Goal: Information Seeking & Learning: Compare options

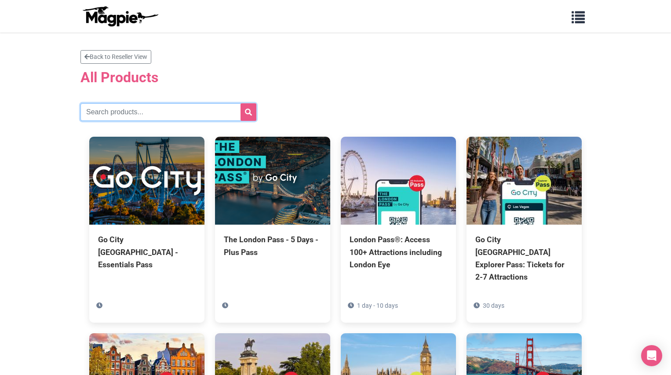
click at [132, 111] on input "text" at bounding box center [168, 112] width 176 height 18
type input "los angeles"
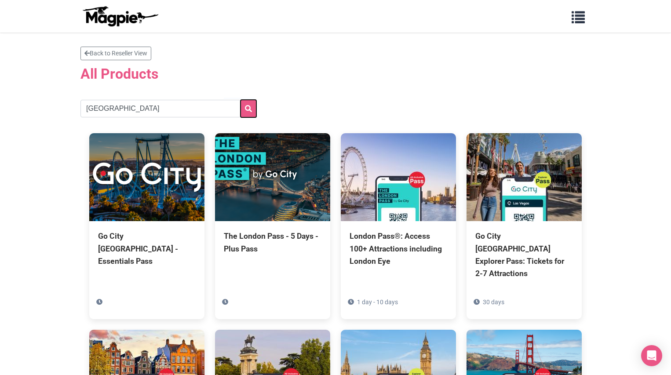
click at [248, 112] on icon "submit" at bounding box center [248, 108] width 7 height 7
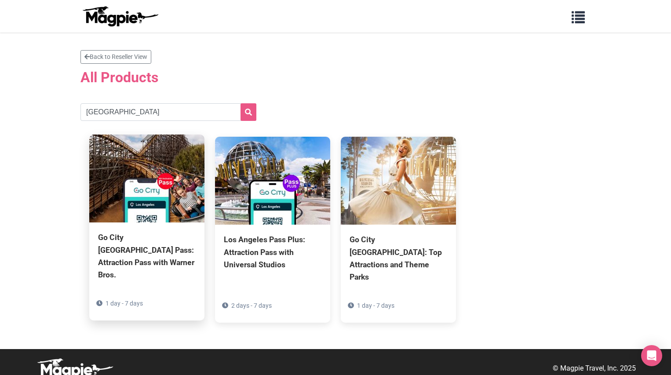
click at [145, 242] on div "Go City Los Angeles Pass: Attraction Pass with Warner Bros." at bounding box center [147, 256] width 98 height 50
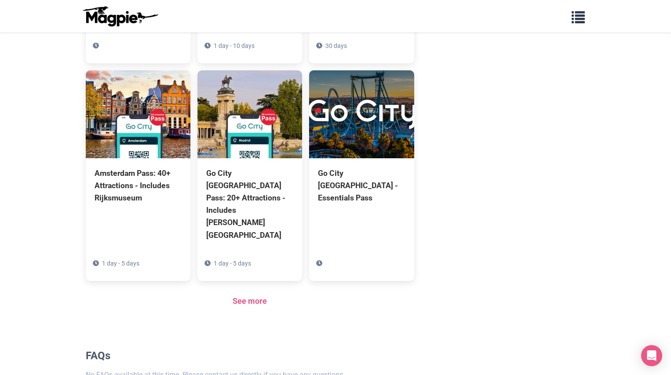
scroll to position [634, 0]
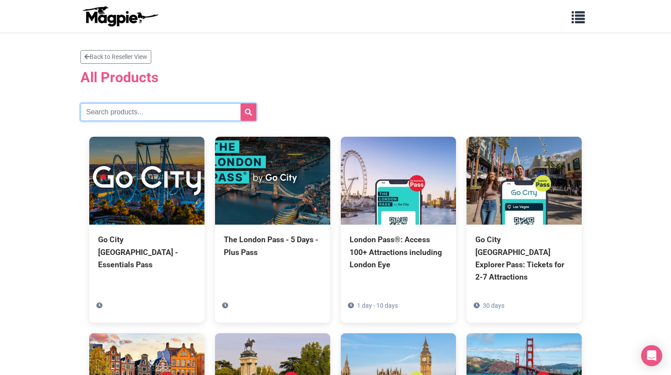
click at [121, 112] on input "text" at bounding box center [168, 112] width 176 height 18
type input "[GEOGRAPHIC_DATA]"
click at [241, 103] on button "submit" at bounding box center [249, 112] width 16 height 18
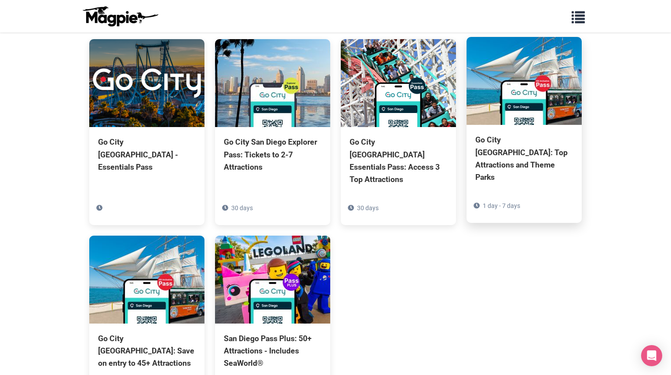
scroll to position [98, 0]
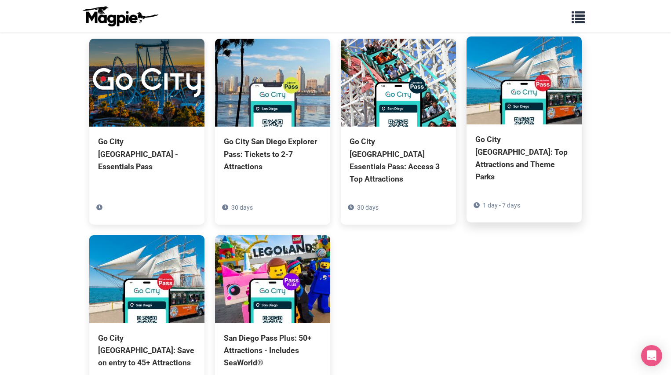
click at [536, 150] on div "Go City [GEOGRAPHIC_DATA]: Top Attractions and Theme Parks" at bounding box center [524, 158] width 98 height 50
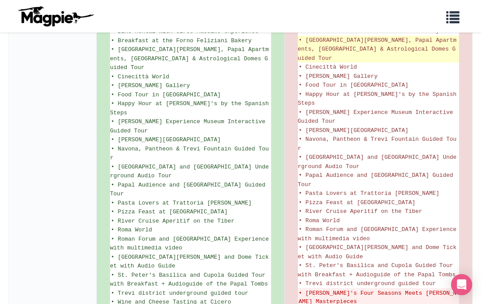
scroll to position [746, 0]
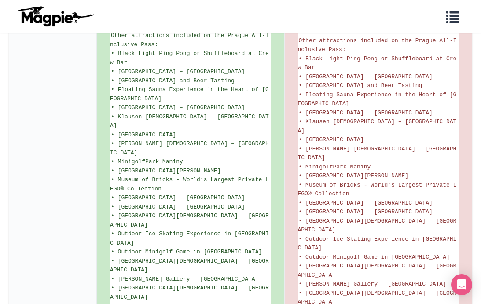
scroll to position [597, 0]
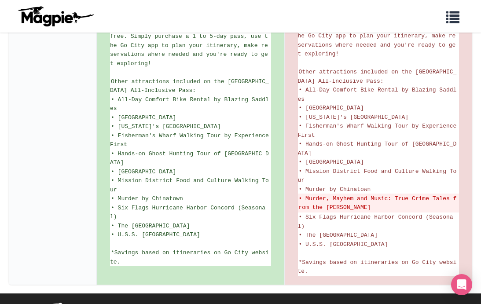
scroll to position [509, 0]
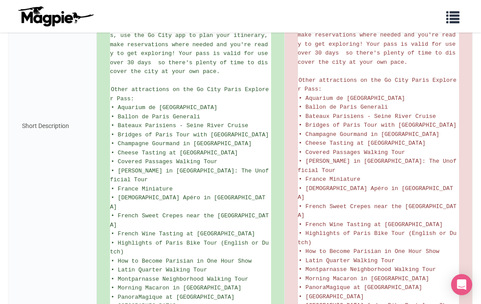
scroll to position [559, 0]
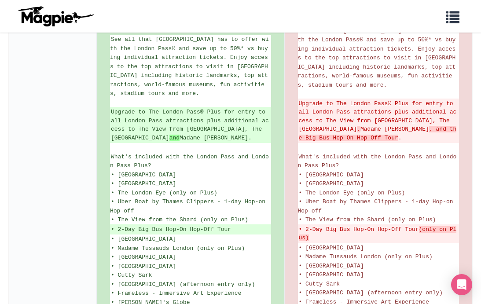
scroll to position [195, 0]
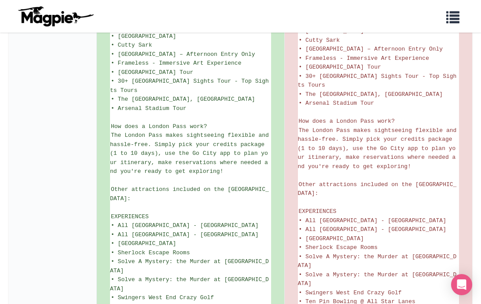
scroll to position [390, 0]
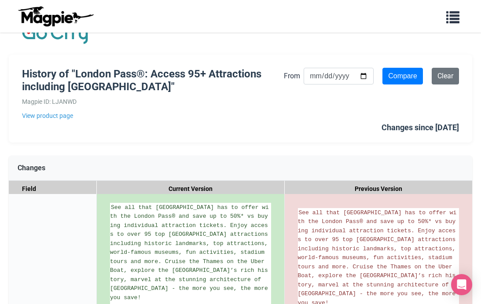
scroll to position [19, 0]
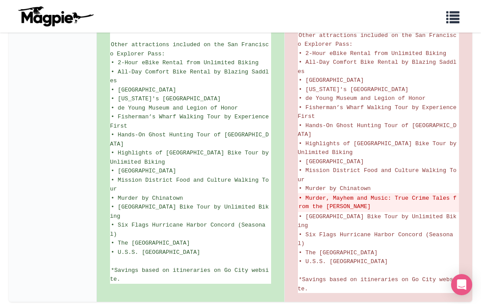
scroll to position [548, 0]
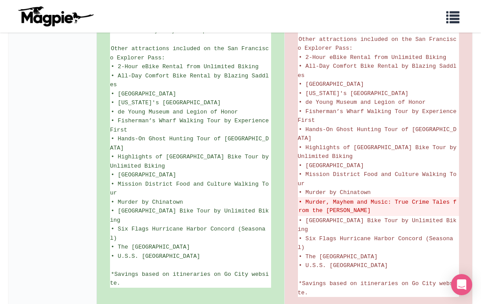
scroll to position [570, 0]
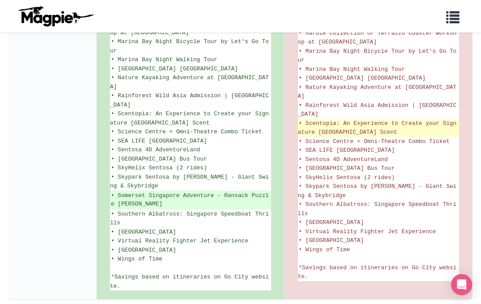
scroll to position [790, 0]
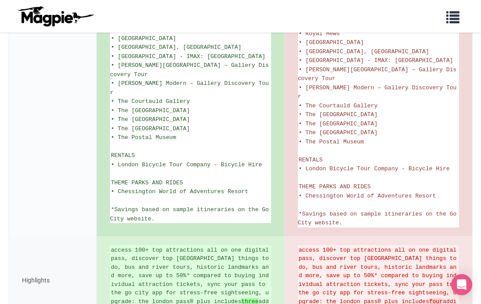
scroll to position [1424, 0]
